Goal: Task Accomplishment & Management: Complete application form

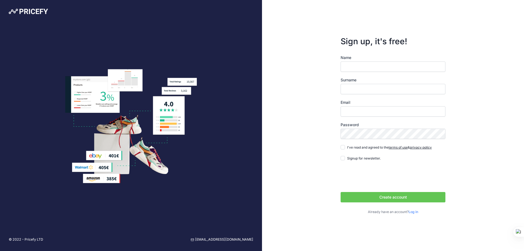
click at [401, 197] on button "Create account" at bounding box center [392, 197] width 105 height 10
click at [380, 64] on input "Name" at bounding box center [392, 66] width 105 height 10
type input "Tomáš"
type input "Kuvik"
type input "[EMAIL_ADDRESS][DOMAIN_NAME]"
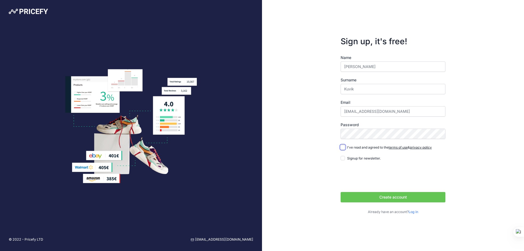
click at [342, 146] on input "I've read and agreed to the terms of use & privacy policy" at bounding box center [342, 147] width 4 height 4
checkbox input "true"
click at [292, 129] on div "Sign up, it's free! Name Tomáš Surname Kuvik Email kuvik@agrocs.sk" at bounding box center [393, 125] width 262 height 251
click at [383, 198] on button "Create account" at bounding box center [392, 197] width 105 height 10
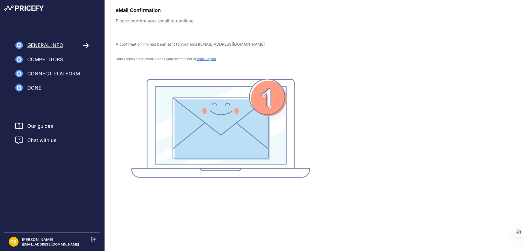
drag, startPoint x: 115, startPoint y: 9, endPoint x: 197, endPoint y: 21, distance: 83.1
click at [197, 21] on div "eMail Confirmation Please confirm your email to continue A confirmation link ha…" at bounding box center [314, 92] width 419 height 171
click at [197, 21] on p "Please confirm your email to continue" at bounding box center [221, 20] width 210 height 7
drag, startPoint x: 196, startPoint y: 18, endPoint x: 116, endPoint y: 6, distance: 80.7
click at [116, 6] on div "eMail Confirmation Please confirm your email to continue A confirmation link ha…" at bounding box center [314, 101] width 419 height 202
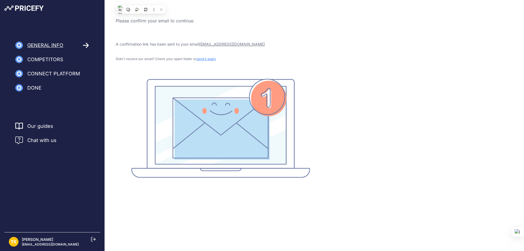
click at [118, 10] on img at bounding box center [120, 9] width 4 height 13
click at [255, 21] on p "Please confirm your email to continue" at bounding box center [221, 20] width 210 height 7
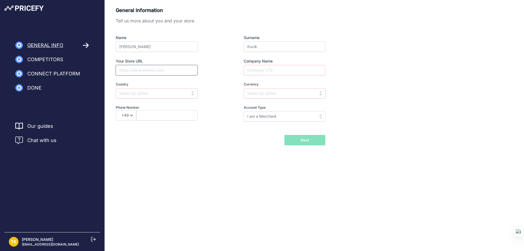
click at [175, 70] on input "Your Store URL" at bounding box center [157, 70] width 82 height 10
click at [278, 73] on input "Company Name" at bounding box center [285, 70] width 82 height 10
type input "AGRO CS Slovakia, a.s"
click at [285, 93] on input "text" at bounding box center [285, 93] width 82 height 10
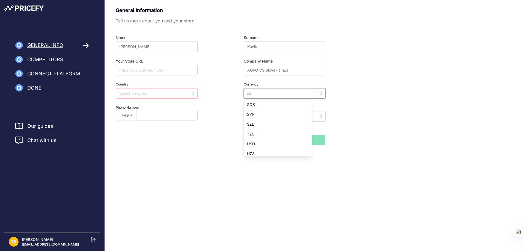
type input "svk"
click at [301, 94] on input "svk" at bounding box center [285, 93] width 82 height 10
click at [321, 92] on input "text" at bounding box center [285, 93] width 82 height 10
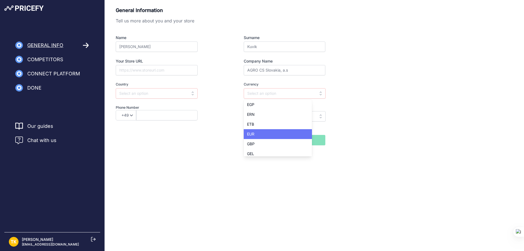
click at [268, 132] on div "EUR" at bounding box center [278, 134] width 68 height 10
type input "EUR"
click at [129, 114] on select "+49 +43 +32 +1 +86 +34 +358 +33 +30 +39 +81 +352 +31 +48 +351 +420 +44 +46 +41 …" at bounding box center [126, 115] width 20 height 10
select select "421"
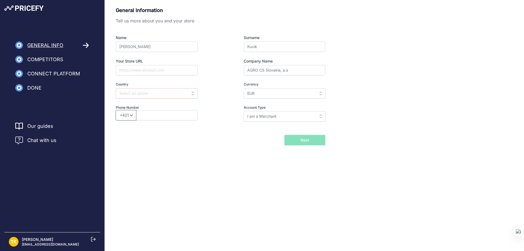
click at [116, 110] on select "+49 +43 +32 +1 +86 +34 +358 +33 +30 +39 +81 +352 +31 +48 +351 +420 +44 +46 +41 …" at bounding box center [126, 115] width 20 height 10
click at [144, 115] on input "text" at bounding box center [166, 115] width 61 height 10
type input "918855014"
click at [271, 120] on input "I am a Merchant" at bounding box center [285, 116] width 82 height 10
click at [285, 116] on input "text" at bounding box center [285, 116] width 82 height 10
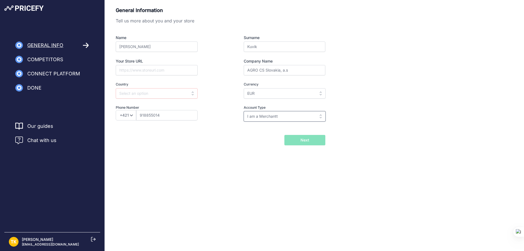
type input "I am a Merchantt"
click at [314, 120] on input "I am a Merchantt" at bounding box center [285, 116] width 82 height 10
click at [285, 137] on div "I am a Brand" at bounding box center [278, 138] width 68 height 10
type input "I am a Brand"
click at [143, 92] on input "text" at bounding box center [157, 93] width 82 height 10
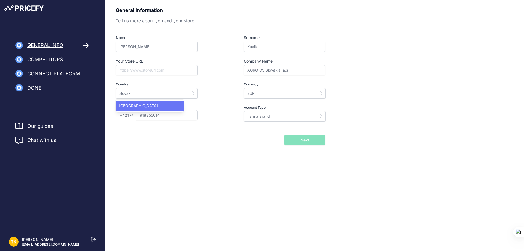
click at [141, 107] on div "Slovakia" at bounding box center [150, 106] width 68 height 10
type input "Slovakia"
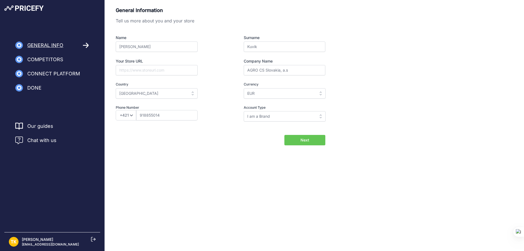
click at [231, 59] on div "Company Name AGRO CS Slovakia, a.s" at bounding box center [274, 66] width 101 height 17
click at [304, 139] on span "Next" at bounding box center [304, 139] width 9 height 5
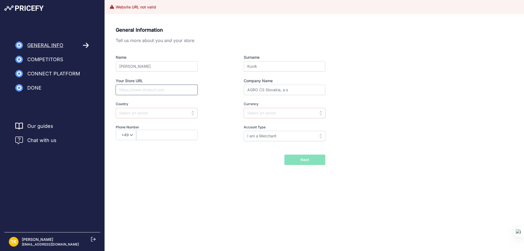
click at [167, 86] on input "Your Store URL" at bounding box center [157, 90] width 82 height 10
type input "www.agrocs.sk"
type input "slovakia"
type input "EUR"
select select "421"
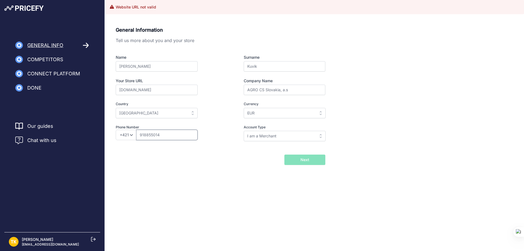
type input "918855014"
click at [267, 148] on div "General Information Tell us more about you and your store Name Tomáš Surname Ku…" at bounding box center [221, 87] width 210 height 123
click at [279, 138] on input "I am a Merchant" at bounding box center [285, 136] width 82 height 10
click at [268, 156] on span "I am a Brand" at bounding box center [258, 158] width 23 height 5
type input "I am a Brand"
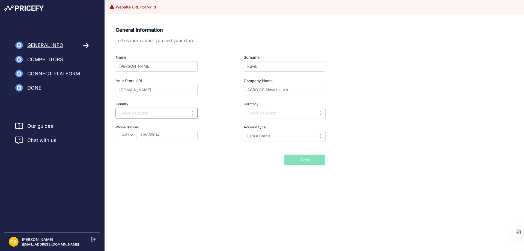
click at [185, 112] on input "text" at bounding box center [157, 113] width 82 height 10
click at [165, 129] on div "Slovakia" at bounding box center [150, 125] width 68 height 10
type input "Slovakia"
type input "EUR"
click at [309, 158] on button "Next" at bounding box center [304, 159] width 41 height 10
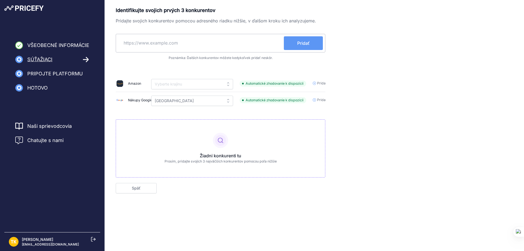
click at [172, 41] on input "text" at bounding box center [201, 42] width 166 height 13
type input "s"
type input "[DOMAIN_NAME]"
click at [309, 42] on font "Pridať" at bounding box center [303, 42] width 12 height 5
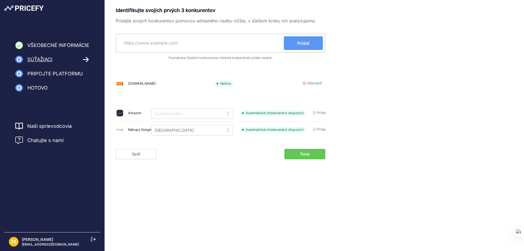
click at [195, 45] on input "text" at bounding box center [201, 42] width 166 height 13
type input "[DOMAIN_NAME]"
click at [306, 42] on font "Pridať" at bounding box center [303, 42] width 12 height 5
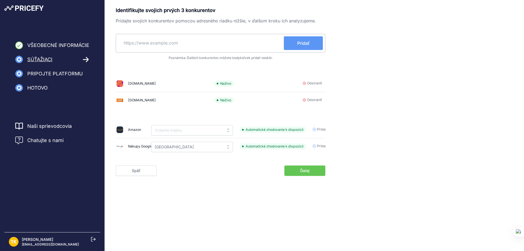
click at [191, 42] on input "text" at bounding box center [201, 42] width 166 height 13
paste input "[URL][DOMAIN_NAME]"
type input "[URL][DOMAIN_NAME]"
click at [292, 40] on button "Pridať" at bounding box center [303, 43] width 39 height 14
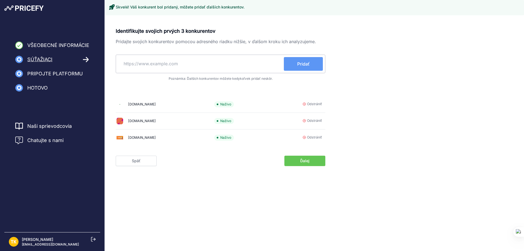
click at [310, 158] on button "Ďalej" at bounding box center [304, 161] width 41 height 10
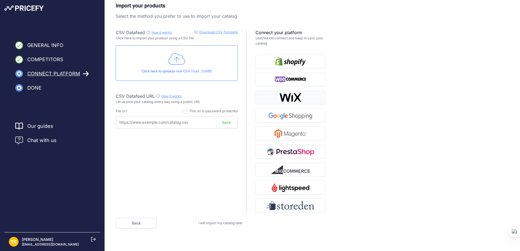
scroll to position [6, 0]
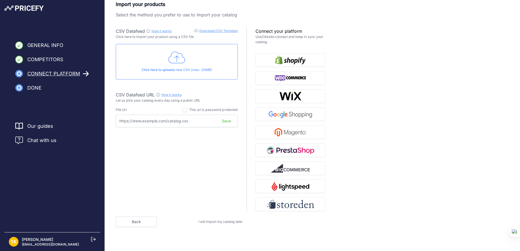
click at [149, 124] on input "text" at bounding box center [177, 121] width 122 height 13
paste input "[URL][DOMAIN_NAME]"
type input "[URL][DOMAIN_NAME]"
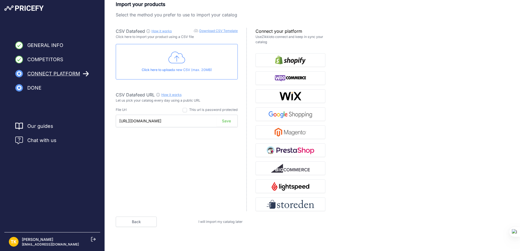
click at [229, 120] on button "Save" at bounding box center [226, 121] width 20 height 10
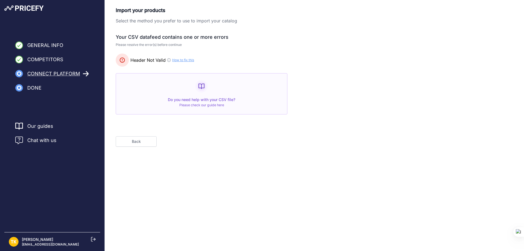
click at [205, 87] on rect at bounding box center [201, 86] width 11 height 11
click at [40, 73] on span "Connect Platform" at bounding box center [53, 74] width 53 height 8
click at [86, 71] on icon at bounding box center [86, 74] width 6 height 6
click at [130, 141] on button "Back" at bounding box center [136, 141] width 41 height 10
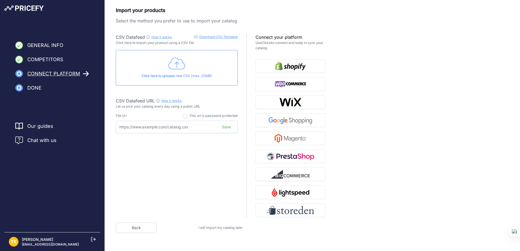
click at [174, 62] on icon at bounding box center [176, 64] width 17 height 14
click at [172, 100] on link "How it works" at bounding box center [171, 100] width 20 height 4
click at [220, 35] on link "Download CSV Template" at bounding box center [218, 37] width 38 height 4
click at [175, 127] on input "text" at bounding box center [177, 127] width 122 height 13
drag, startPoint x: 189, startPoint y: 125, endPoint x: 158, endPoint y: 129, distance: 31.6
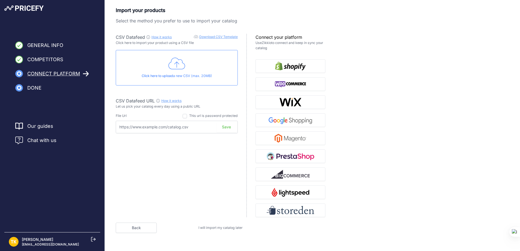
click at [158, 129] on input "text" at bounding box center [177, 127] width 122 height 13
click at [219, 100] on div "CSV Datafeed URL How it works Check guide for CSV Datafeed URL" at bounding box center [177, 100] width 122 height 7
drag, startPoint x: 120, startPoint y: 128, endPoint x: 175, endPoint y: 126, distance: 54.6
click at [175, 126] on input "text" at bounding box center [177, 127] width 122 height 13
